Goal: Task Accomplishment & Management: Use online tool/utility

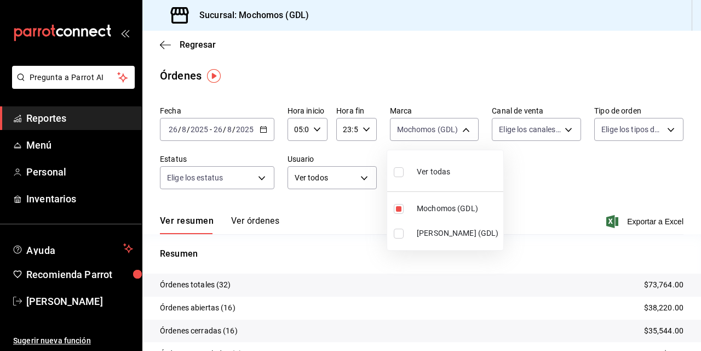
click at [315, 131] on div at bounding box center [350, 175] width 701 height 351
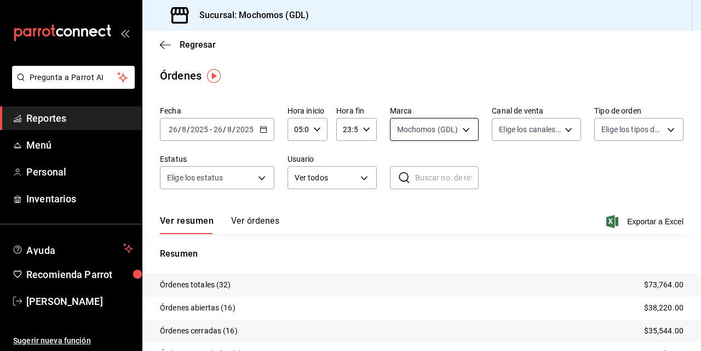
click at [438, 130] on body "Pregunta a Parrot AI Reportes Menú Personal Inventarios Ayuda Recomienda Parrot…" at bounding box center [350, 175] width 701 height 351
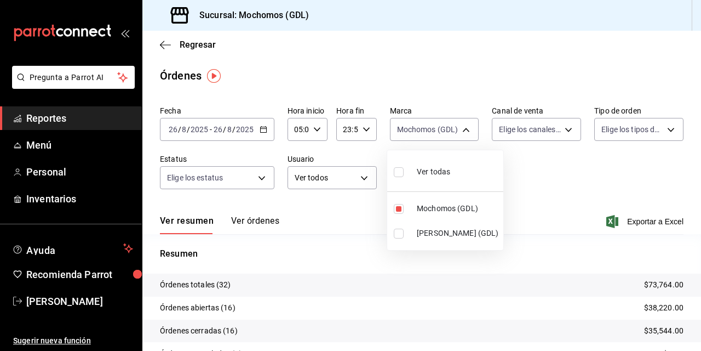
click at [400, 234] on input "checkbox" at bounding box center [399, 233] width 10 height 10
checkbox input "true"
type input "36c25d4a-7cb0-456c-a434-e981d54830bc,9cac9703-0c5a-4d8b-addd-5b6b571d65b9"
checkbox input "true"
click at [395, 230] on input "checkbox" at bounding box center [399, 233] width 10 height 10
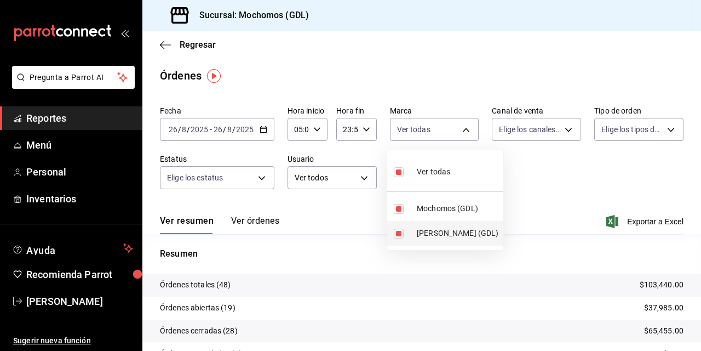
checkbox input "false"
type input "36c25d4a-7cb0-456c-a434-e981d54830bc"
checkbox input "false"
click at [554, 185] on div at bounding box center [350, 175] width 701 height 351
